Goal: Complete application form

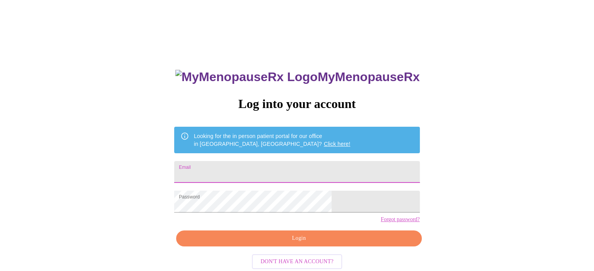
click at [270, 173] on input "Email" at bounding box center [296, 172] width 245 height 22
type input "cmannering@gmail.com"
click at [290, 247] on button "Login" at bounding box center [298, 239] width 245 height 16
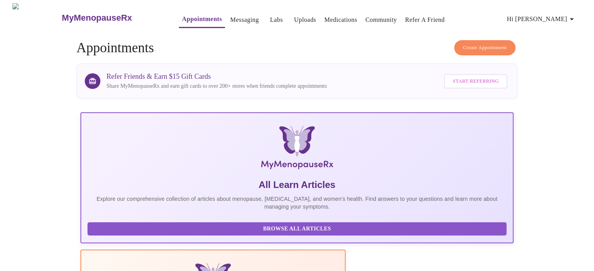
click at [188, 16] on link "Appointments" at bounding box center [202, 19] width 40 height 11
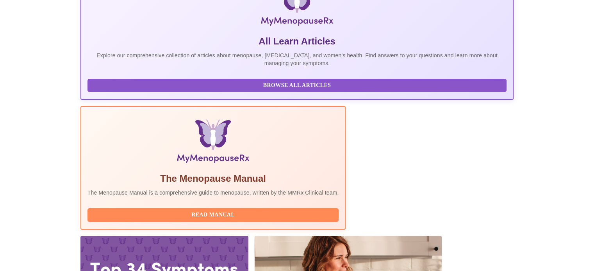
scroll to position [155, 0]
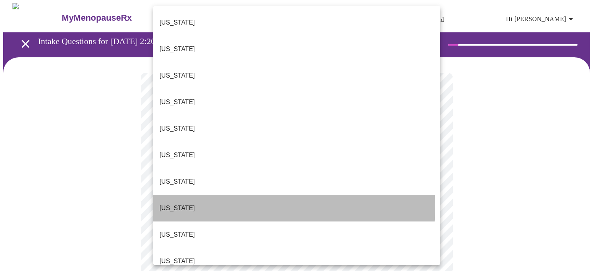
click at [208, 195] on li "Delaware" at bounding box center [296, 208] width 287 height 27
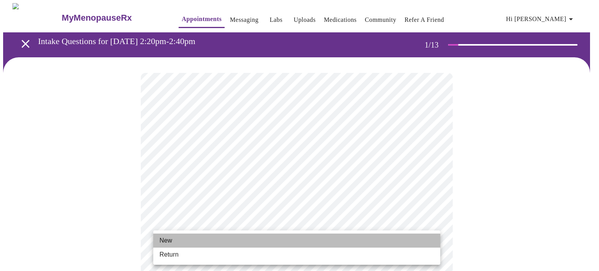
click at [188, 237] on li "New" at bounding box center [296, 241] width 287 height 14
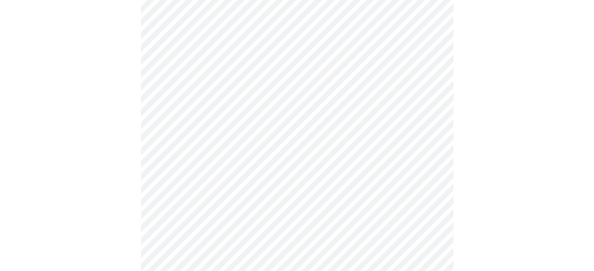
scroll to position [182, 0]
click at [102, 189] on div at bounding box center [296, 198] width 587 height 647
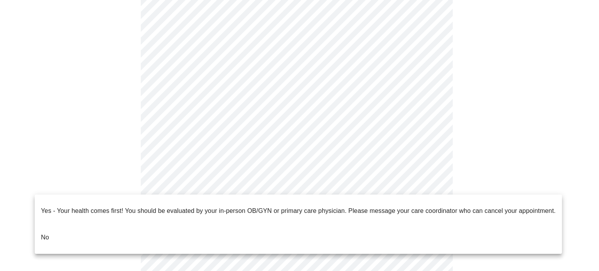
click at [178, 224] on li "No" at bounding box center [299, 237] width 528 height 27
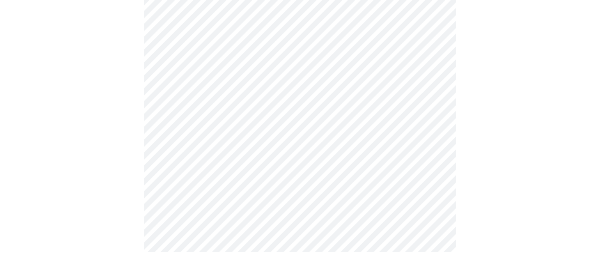
scroll to position [0, 0]
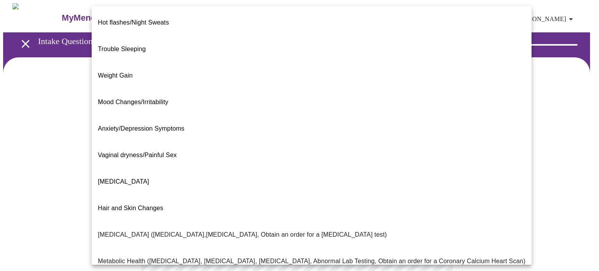
click at [353, 164] on body "MyMenopauseRx Appointments Messaging Labs Uploads Medications Community Refer a…" at bounding box center [299, 237] width 593 height 469
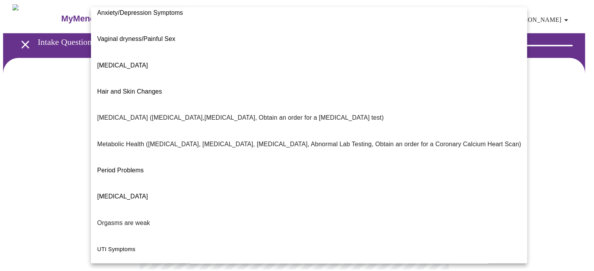
scroll to position [133, 0]
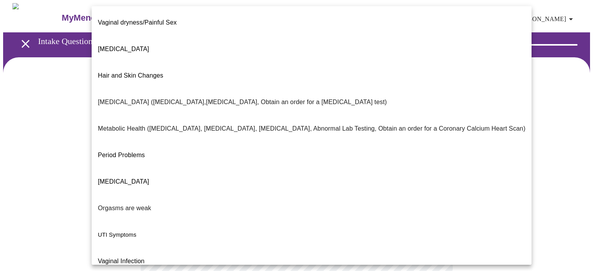
click at [569, 151] on div at bounding box center [299, 135] width 599 height 271
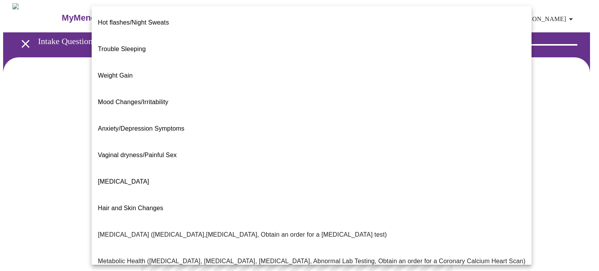
click at [381, 160] on body "MyMenopauseRx Appointments Messaging Labs Uploads Medications Community Refer a…" at bounding box center [299, 237] width 593 height 469
click at [165, 125] on span "Anxiety/Depression Symptoms" at bounding box center [141, 128] width 87 height 7
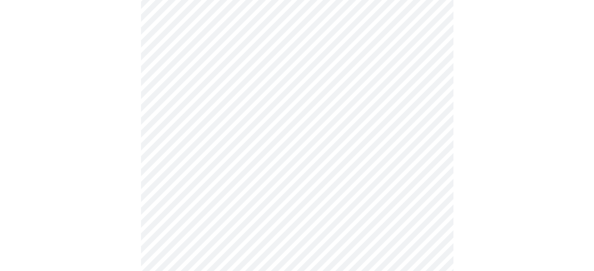
scroll to position [98, 0]
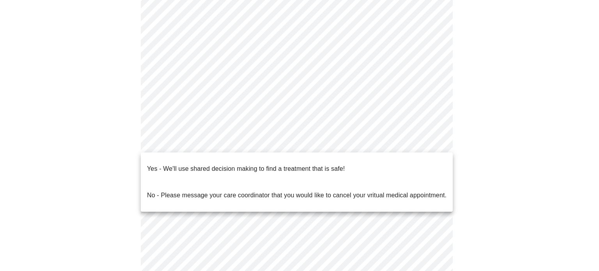
click at [240, 138] on body "MyMenopauseRx Appointments Messaging Labs Uploads Medications Community Refer a…" at bounding box center [299, 138] width 593 height 464
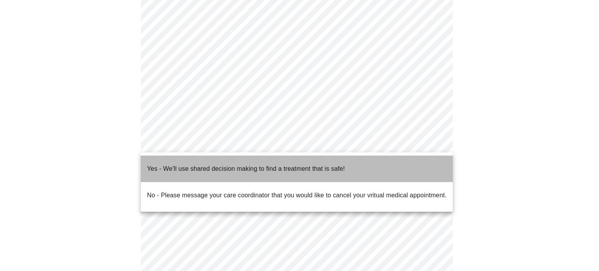
click at [231, 164] on p "Yes - We'll use shared decision making to find a treatment that is safe!" at bounding box center [246, 168] width 198 height 9
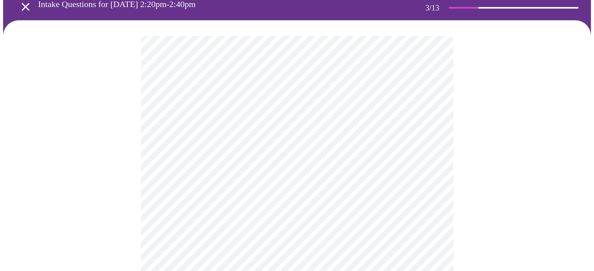
scroll to position [38, 0]
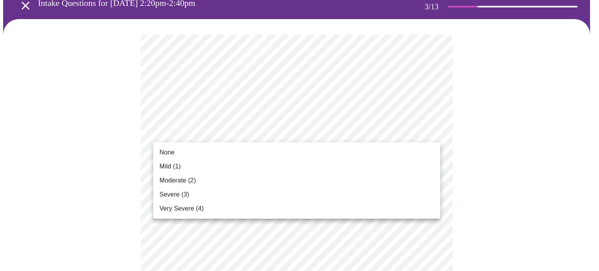
click at [270, 176] on li "Moderate (2)" at bounding box center [296, 181] width 287 height 14
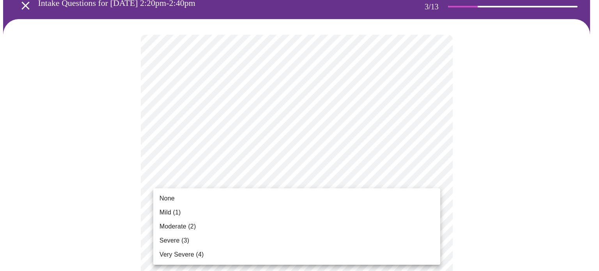
click at [262, 210] on li "Mild (1)" at bounding box center [296, 213] width 287 height 14
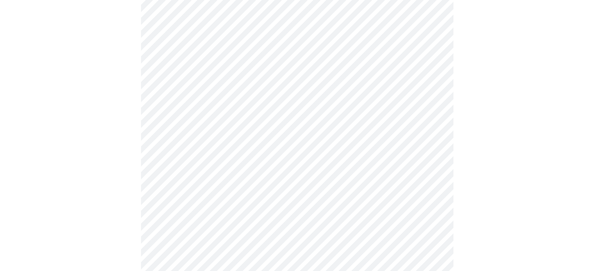
scroll to position [148, 0]
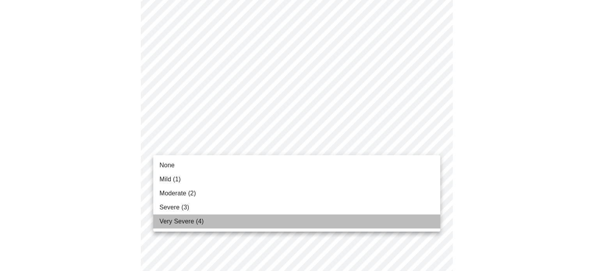
click at [175, 221] on span "Very Severe (4)" at bounding box center [182, 221] width 44 height 9
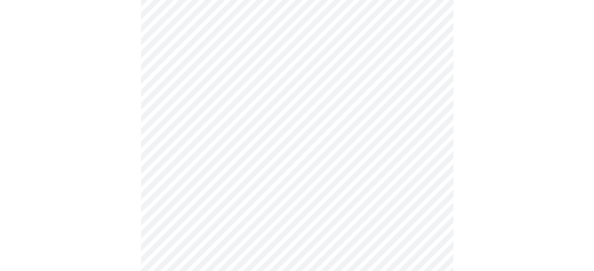
scroll to position [231, 0]
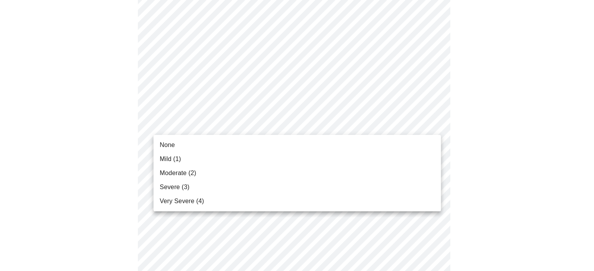
click at [222, 129] on body "MyMenopauseRx Appointments Messaging Labs Uploads Medications Community Refer a…" at bounding box center [296, 274] width 587 height 1005
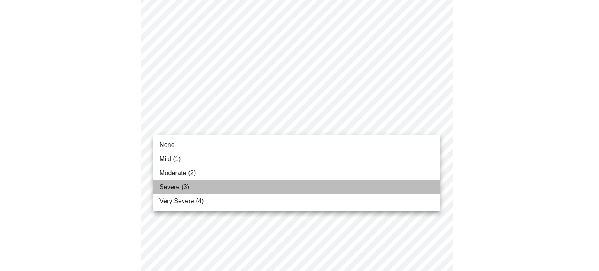
click at [201, 183] on li "Severe (3)" at bounding box center [296, 187] width 287 height 14
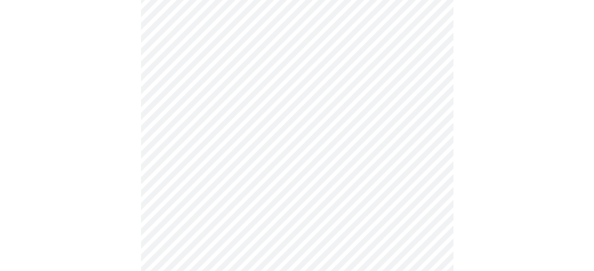
click at [190, 174] on body "MyMenopauseRx Appointments Messaging Labs Uploads Medications Community Refer a…" at bounding box center [296, 269] width 587 height 994
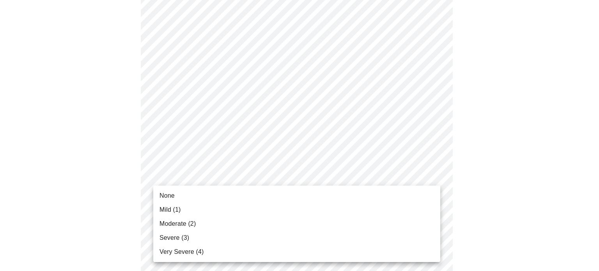
click at [178, 237] on span "Severe (3)" at bounding box center [175, 237] width 30 height 9
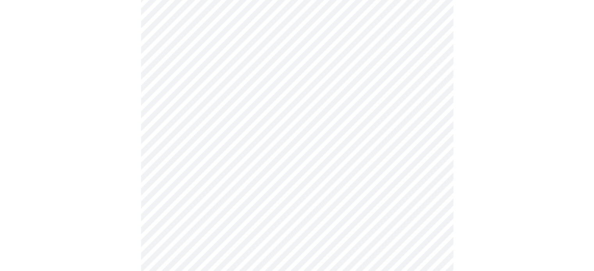
scroll to position [350, 0]
click at [225, 108] on body "MyMenopauseRx Appointments Messaging Labs Uploads Medications Community Refer a…" at bounding box center [296, 144] width 587 height 983
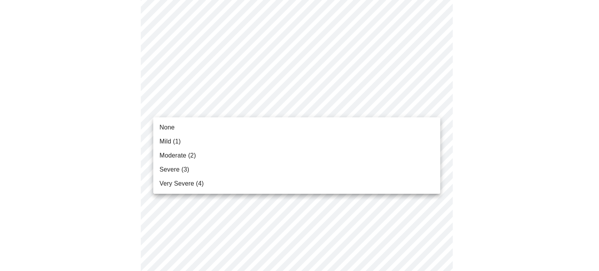
click at [203, 167] on li "Severe (3)" at bounding box center [296, 170] width 287 height 14
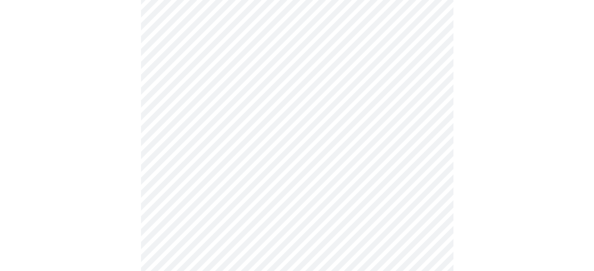
scroll to position [401, 0]
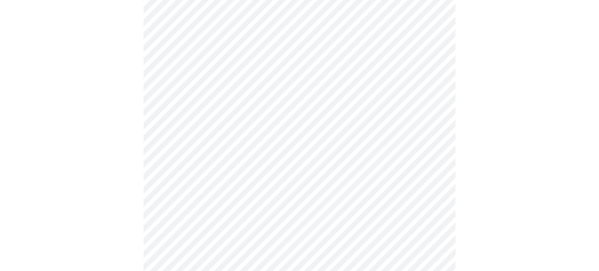
click at [222, 119] on body "MyMenopauseRx Appointments Messaging Labs Uploads Medications Community Refer a…" at bounding box center [299, 88] width 593 height 972
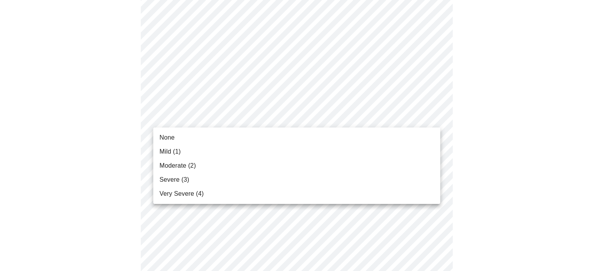
click at [188, 181] on li "Severe (3)" at bounding box center [296, 180] width 287 height 14
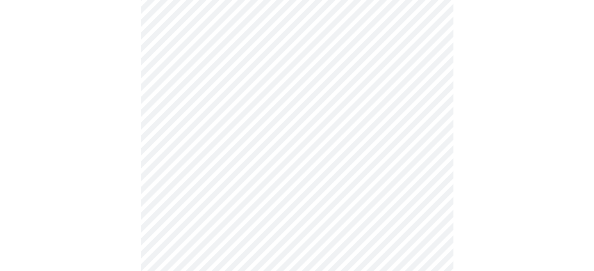
scroll to position [479, 0]
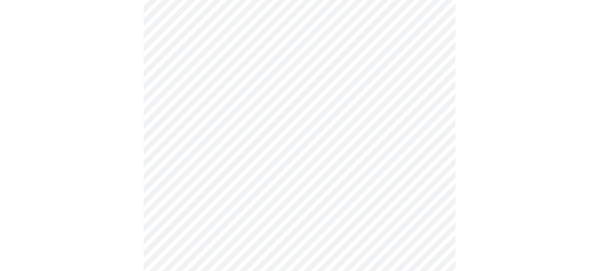
click at [211, 106] on body "MyMenopauseRx Appointments Messaging Labs Uploads Medications Community Refer a…" at bounding box center [299, 4] width 593 height 961
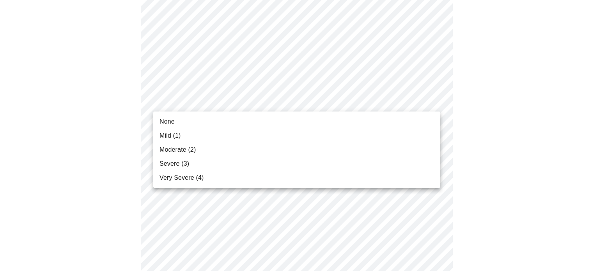
click at [194, 148] on span "Moderate (2)" at bounding box center [178, 149] width 36 height 9
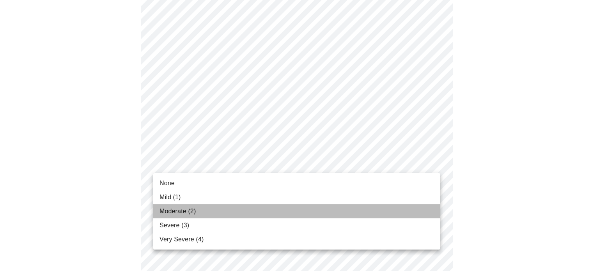
click at [187, 208] on span "Moderate (2)" at bounding box center [178, 211] width 36 height 9
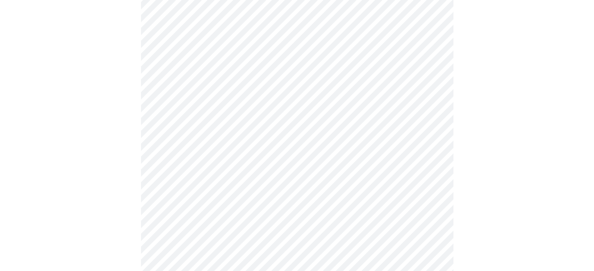
scroll to position [562, 0]
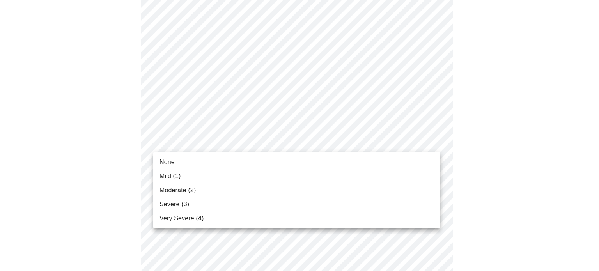
click at [181, 159] on li "None" at bounding box center [296, 162] width 287 height 14
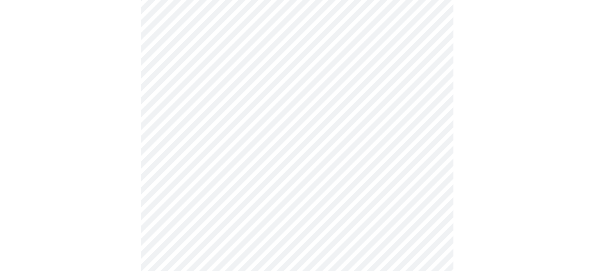
scroll to position [621, 0]
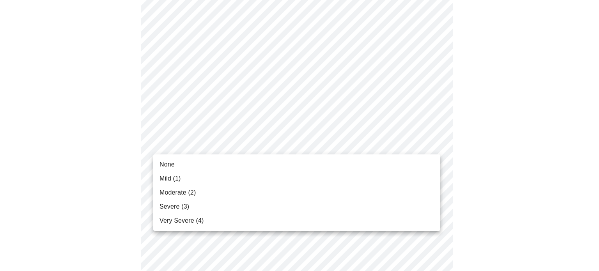
click at [181, 208] on span "Severe (3)" at bounding box center [175, 206] width 30 height 9
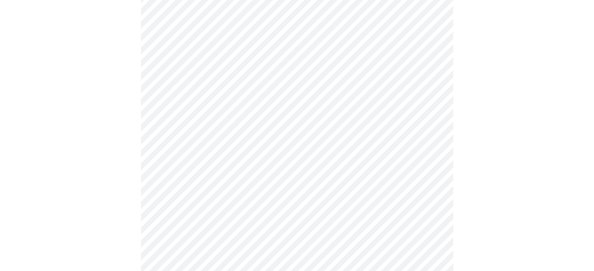
scroll to position [297, 0]
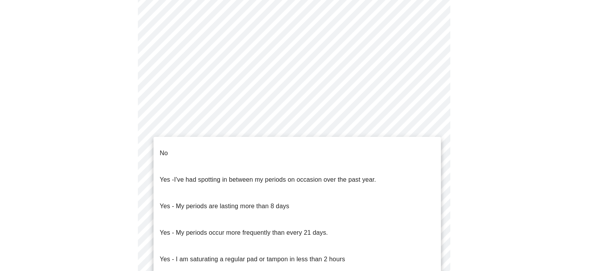
click at [222, 183] on body "MyMenopauseRx Appointments Messaging Labs Uploads Medications Community Refer a…" at bounding box center [296, 92] width 587 height 770
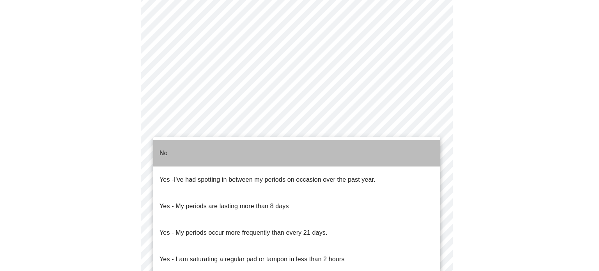
click at [189, 153] on li "No" at bounding box center [296, 153] width 287 height 27
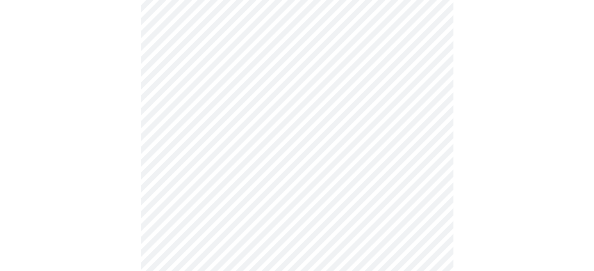
scroll to position [366, 0]
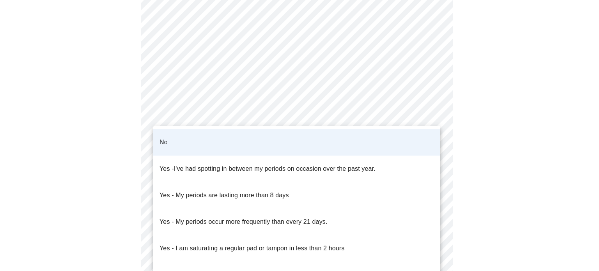
click at [354, 114] on body "MyMenopauseRx Appointments Messaging Labs Uploads Medications Community Refer a…" at bounding box center [299, 19] width 593 height 765
click at [495, 177] on div at bounding box center [299, 135] width 599 height 271
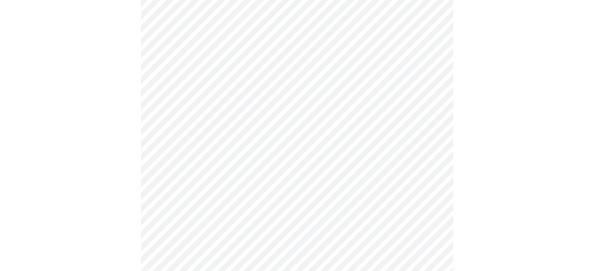
scroll to position [435, 0]
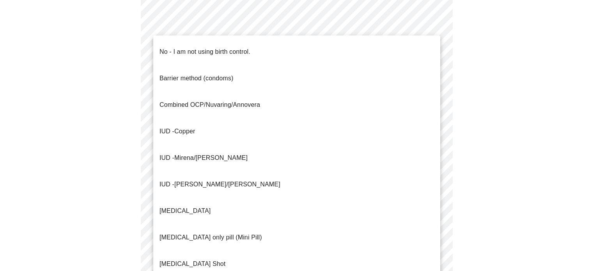
click at [287, 40] on li "No - I am not using birth control." at bounding box center [296, 52] width 287 height 27
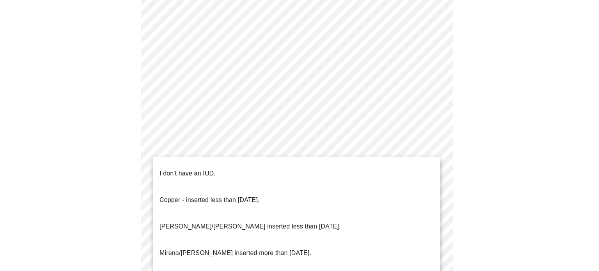
click at [282, 168] on li "I don't have an IUD." at bounding box center [296, 173] width 287 height 27
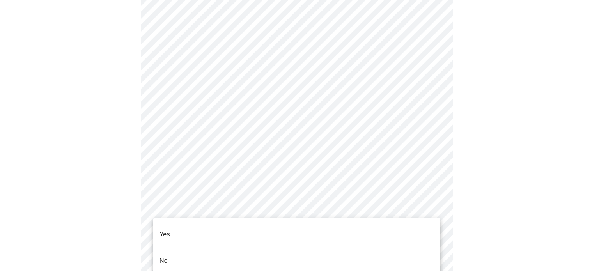
click at [253, 231] on li "Yes" at bounding box center [296, 234] width 287 height 27
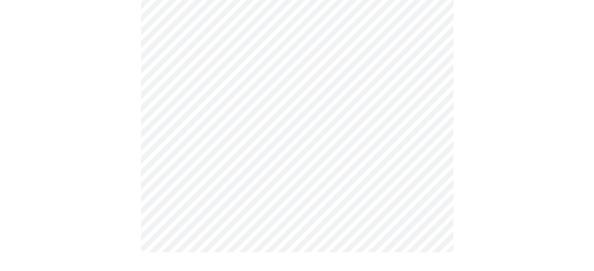
scroll to position [0, 0]
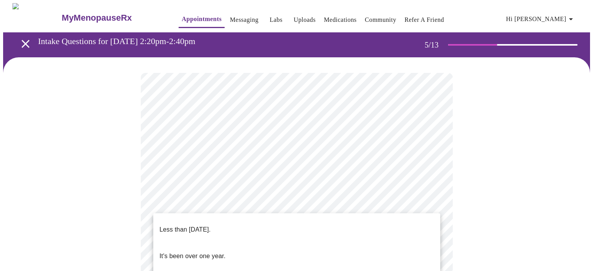
click at [305, 221] on li "Less than one year ago." at bounding box center [296, 230] width 287 height 27
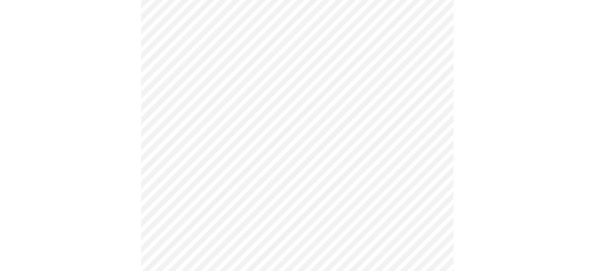
scroll to position [110, 0]
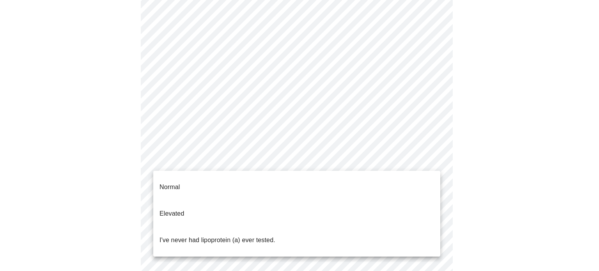
click at [389, 168] on body "MyMenopauseRx Appointments Messaging Labs Uploads Medications Community Refer a…" at bounding box center [299, 206] width 593 height 627
click at [520, 187] on div at bounding box center [299, 135] width 599 height 271
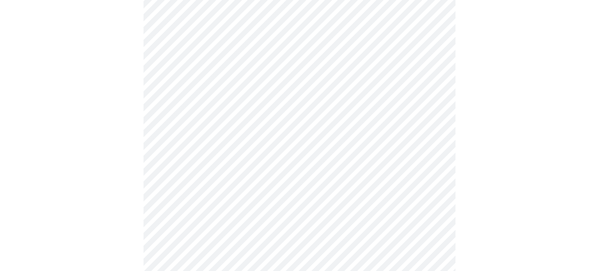
click at [238, 163] on body "MyMenopauseRx Appointments Messaging Labs Uploads Medications Community Refer a…" at bounding box center [299, 206] width 593 height 627
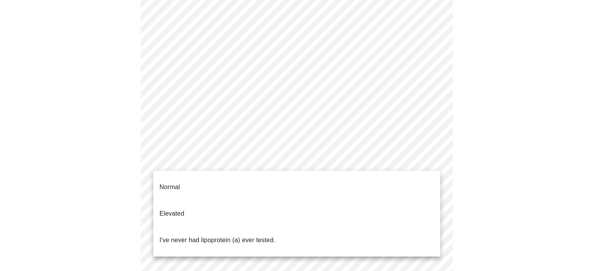
click at [208, 236] on p "I've never had lipoprotein (a) ever tested." at bounding box center [218, 240] width 116 height 9
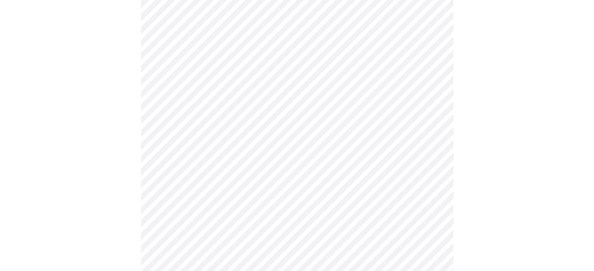
click at [60, 205] on div at bounding box center [296, 231] width 587 height 568
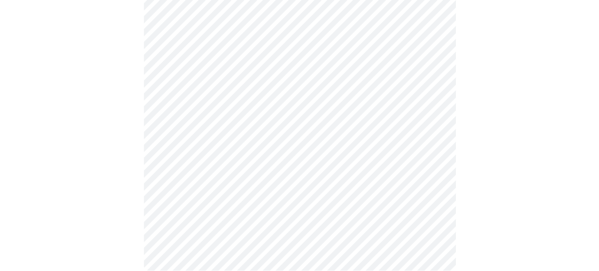
scroll to position [0, 0]
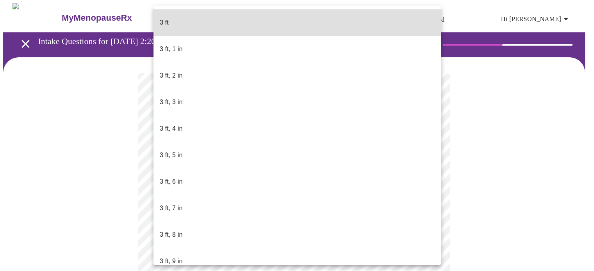
click at [252, 228] on body "MyMenopauseRx Appointments Messaging Labs Uploads Medications Community Refer a…" at bounding box center [296, 211] width 587 height 416
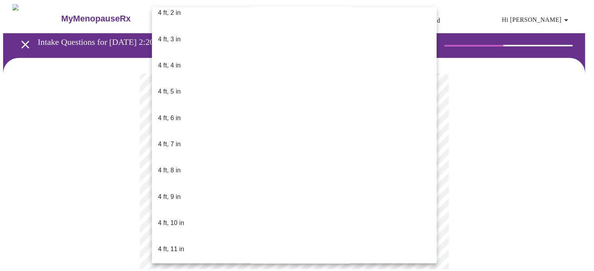
scroll to position [382, 0]
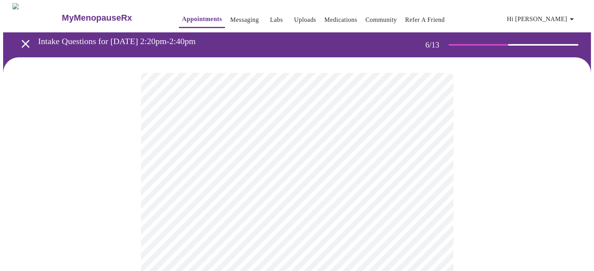
click at [517, 201] on div at bounding box center [296, 235] width 587 height 357
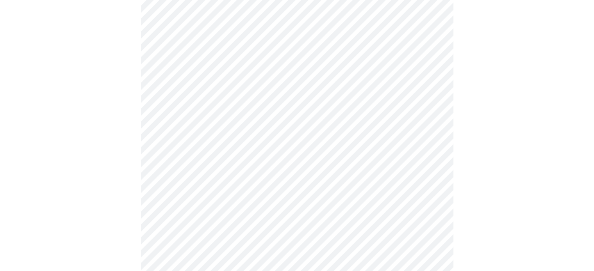
scroll to position [2001, 0]
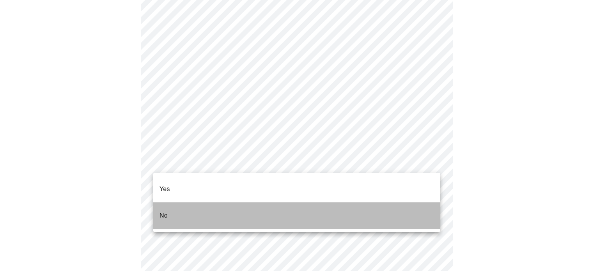
click at [204, 203] on li "No" at bounding box center [296, 216] width 287 height 27
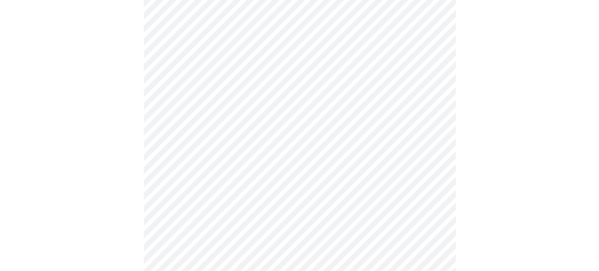
scroll to position [489, 0]
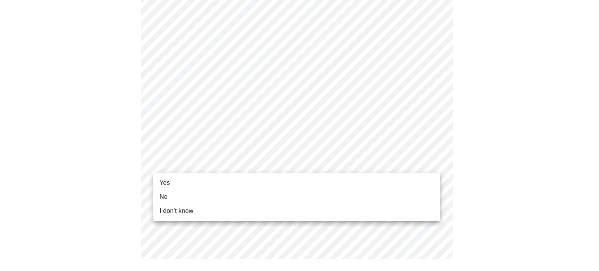
click at [172, 180] on li "Yes" at bounding box center [296, 183] width 287 height 14
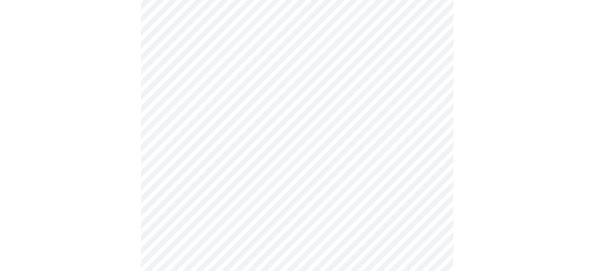
scroll to position [423, 0]
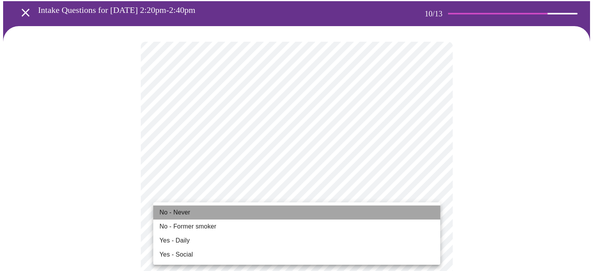
click at [177, 214] on span "No - Never" at bounding box center [175, 212] width 31 height 9
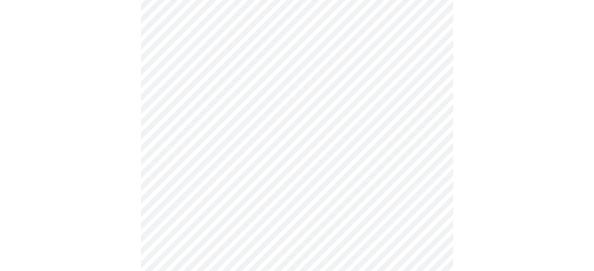
scroll to position [620, 0]
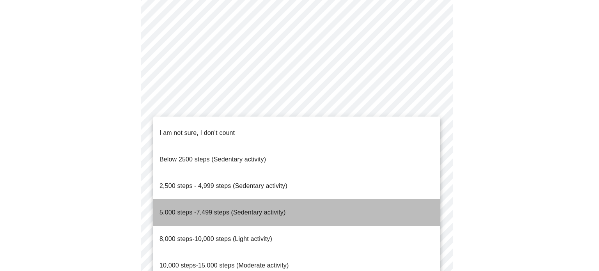
click at [243, 209] on span "5,000 steps -7,499 steps (Sedentary activity)" at bounding box center [223, 212] width 126 height 7
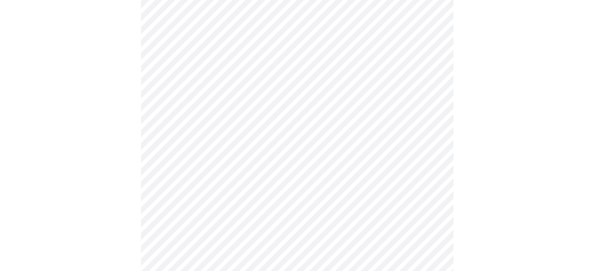
scroll to position [692, 0]
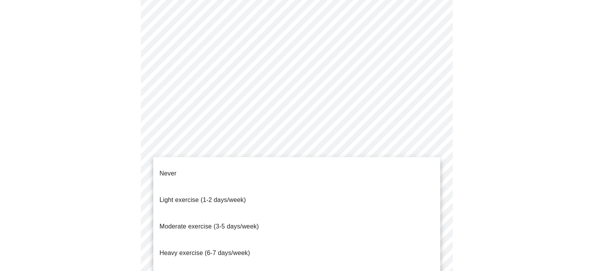
click at [205, 222] on p "Moderate exercise (3-5 days/week)" at bounding box center [210, 226] width 100 height 9
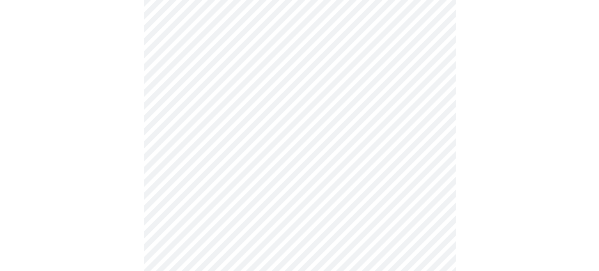
scroll to position [740, 0]
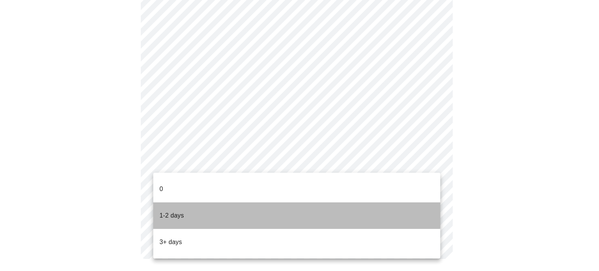
click at [204, 203] on li "1-2 days" at bounding box center [296, 216] width 287 height 27
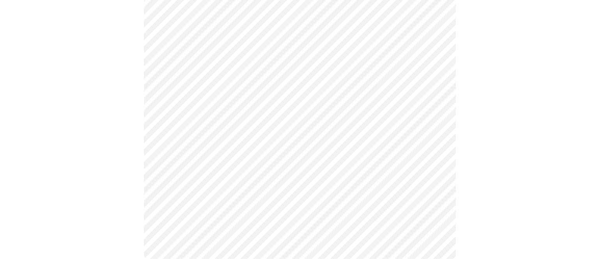
scroll to position [0, 0]
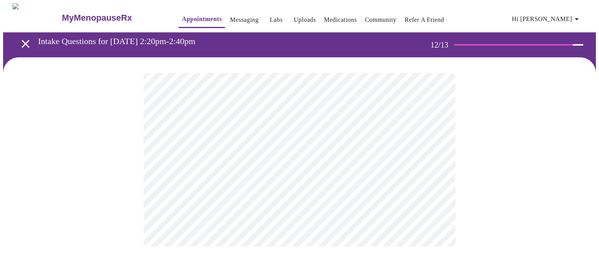
click at [247, 164] on body "MyMenopauseRx Appointments Messaging Labs Uploads Medications Community Refer a…" at bounding box center [299, 132] width 593 height 259
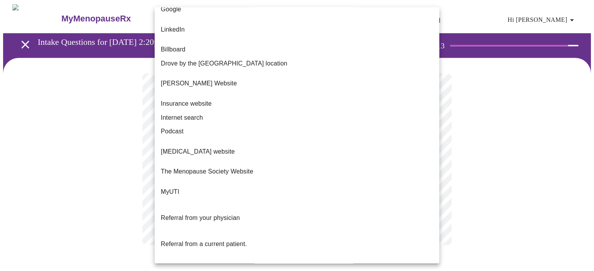
scroll to position [70, 0]
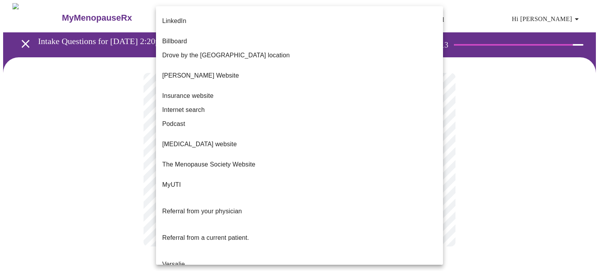
drag, startPoint x: 258, startPoint y: 192, endPoint x: 263, endPoint y: 162, distance: 30.5
click at [263, 162] on ul "Facebook The HRT Club Instagram Google LinkedIn Billboard Drove by the Wheaton …" at bounding box center [299, 129] width 287 height 386
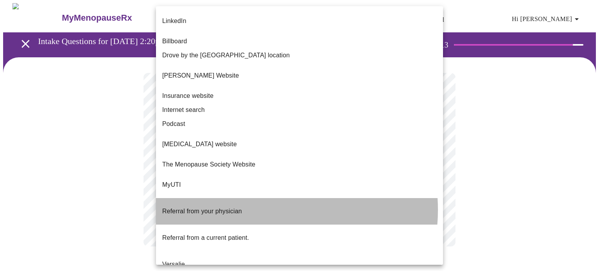
click at [256, 198] on li "Referral from your physician" at bounding box center [299, 211] width 287 height 27
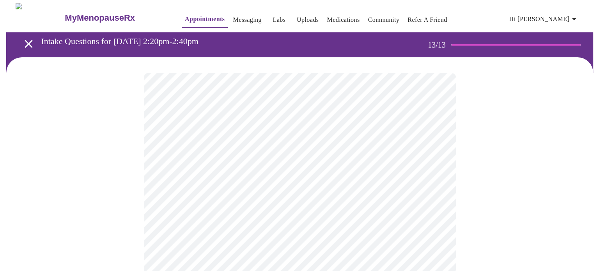
scroll to position [0, 0]
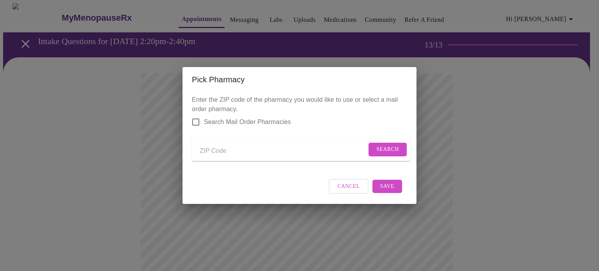
click at [243, 117] on span "Search Mail Order Pharmacies" at bounding box center [247, 121] width 87 height 9
click at [204, 115] on input "Search Mail Order Pharmacies" at bounding box center [196, 122] width 16 height 16
checkbox input "true"
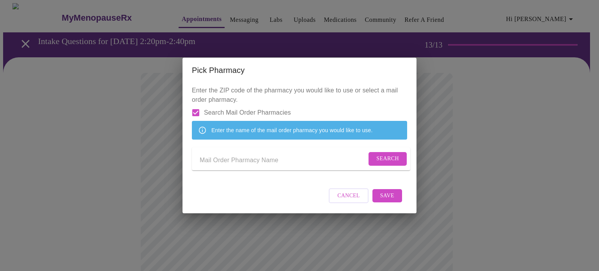
click at [228, 167] on input "Send a message to your care team" at bounding box center [283, 160] width 167 height 12
type input "CVS"
click at [390, 163] on span "Search" at bounding box center [388, 159] width 23 height 10
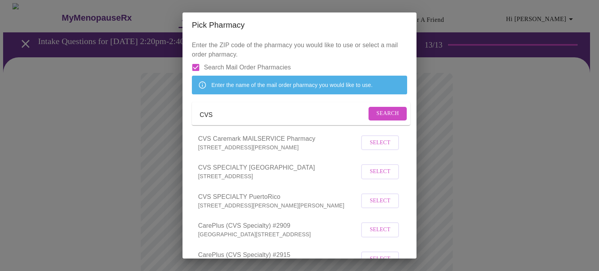
click at [375, 148] on span "Select" at bounding box center [380, 143] width 21 height 10
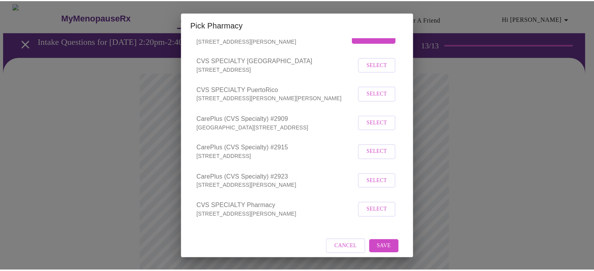
scroll to position [135, 0]
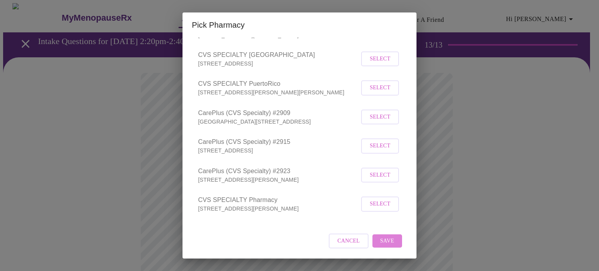
click at [381, 243] on span "Save" at bounding box center [388, 242] width 14 height 10
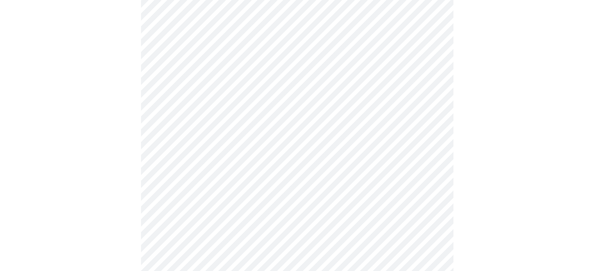
scroll to position [344, 0]
